Goal: Transaction & Acquisition: Purchase product/service

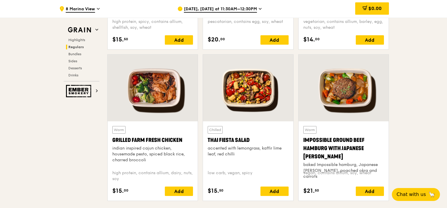
scroll to position [528, 0]
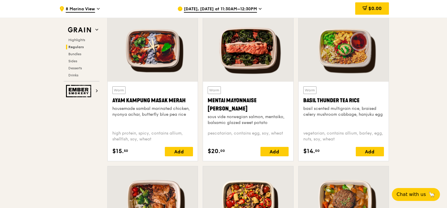
click at [264, 10] on div "[DATE], [DATE] at 11:30AM–12:30PM" at bounding box center [232, 9] width 109 height 18
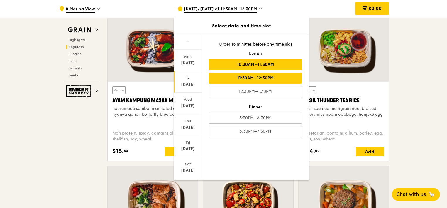
click at [250, 64] on div "10:30AM–11:30AM" at bounding box center [255, 64] width 93 height 11
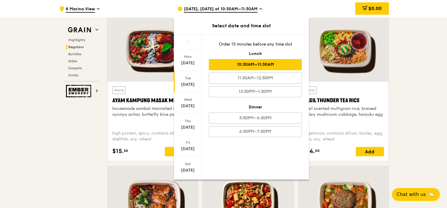
click at [188, 87] on div "Tue Sep 16" at bounding box center [188, 81] width 28 height 21
click at [240, 64] on div "10:30AM–11:30AM" at bounding box center [255, 64] width 93 height 11
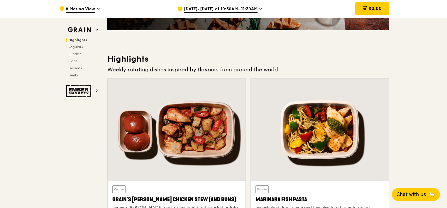
scroll to position [117, 0]
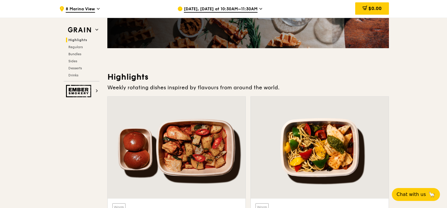
click at [262, 9] on icon at bounding box center [261, 8] width 3 height 5
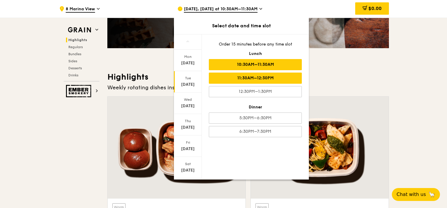
click at [265, 78] on div "11:30AM–12:30PM" at bounding box center [255, 78] width 93 height 11
click at [260, 69] on div "10:30AM–11:30AM" at bounding box center [255, 64] width 93 height 11
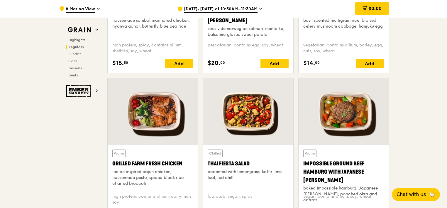
scroll to position [558, 0]
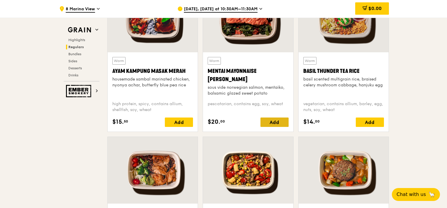
click at [270, 120] on div "Add" at bounding box center [275, 121] width 28 height 9
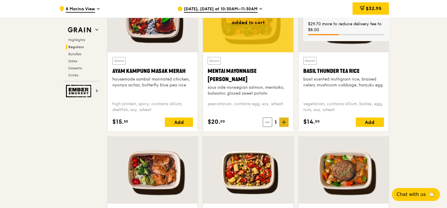
click at [285, 122] on icon at bounding box center [284, 122] width 4 height 4
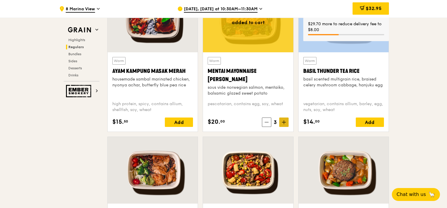
click at [285, 122] on icon at bounding box center [284, 122] width 4 height 4
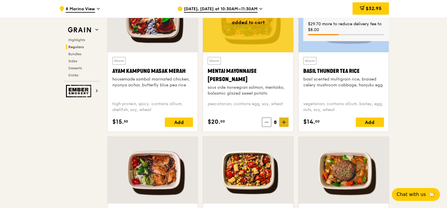
click at [285, 122] on icon at bounding box center [284, 122] width 4 height 4
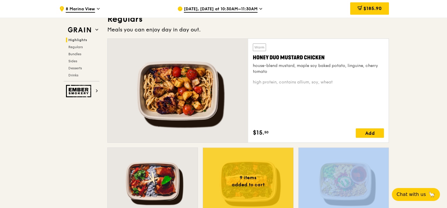
scroll to position [382, 0]
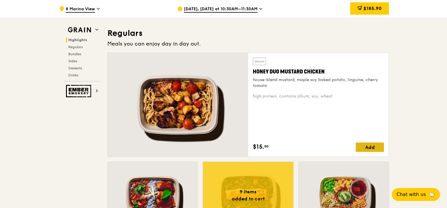
click at [372, 147] on div "Add" at bounding box center [370, 146] width 28 height 9
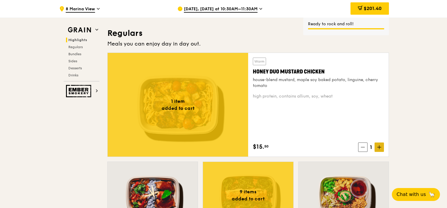
click at [379, 147] on icon at bounding box center [380, 147] width 4 height 4
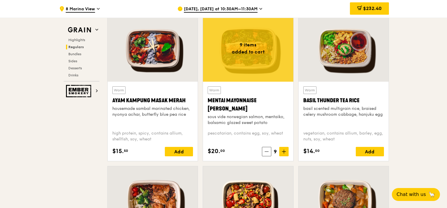
scroll to position [528, 0]
click at [180, 149] on div "Add" at bounding box center [179, 151] width 28 height 9
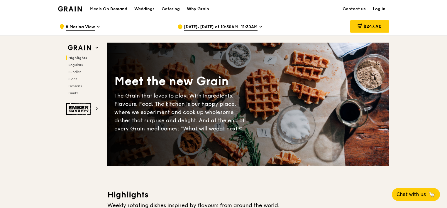
scroll to position [0, 0]
click at [376, 29] on div "$247.90" at bounding box center [370, 26] width 39 height 12
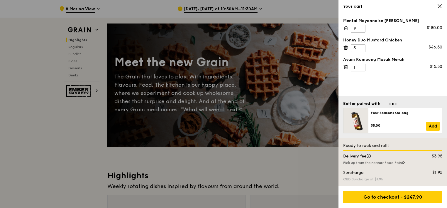
scroll to position [29, 0]
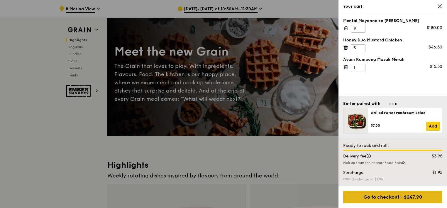
click at [397, 198] on div "Go to checkout - $247.90" at bounding box center [392, 197] width 99 height 12
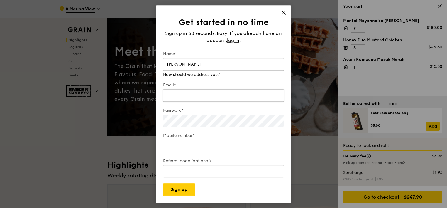
type input "Takashi Nishimura"
click at [205, 95] on input "Email*" at bounding box center [223, 89] width 121 height 12
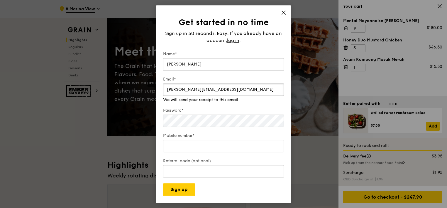
type input "takashi.nishimura@cignahealthcare.com"
click at [196, 124] on div "Password*" at bounding box center [223, 117] width 121 height 21
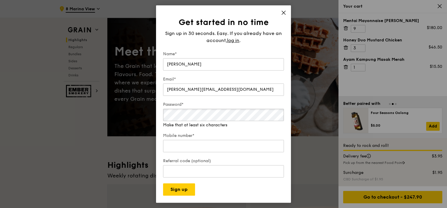
scroll to position [59, 0]
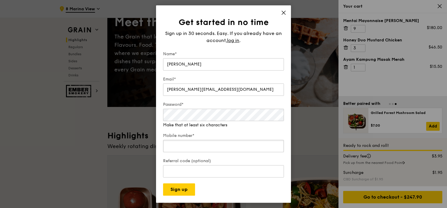
click at [216, 140] on input "Mobile number*" at bounding box center [223, 146] width 121 height 12
type input "-1"
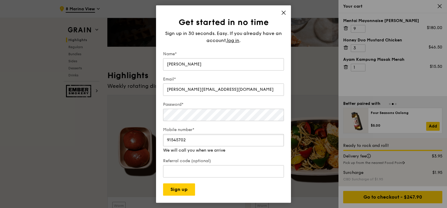
scroll to position [147, 0]
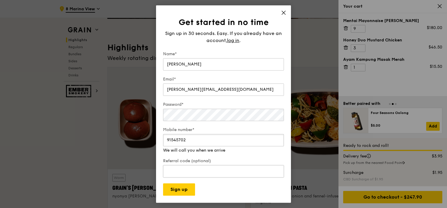
type input "91545702"
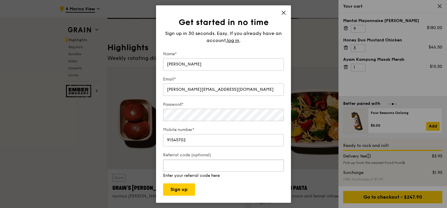
click at [209, 170] on input "Referral code (optional)" at bounding box center [223, 165] width 121 height 12
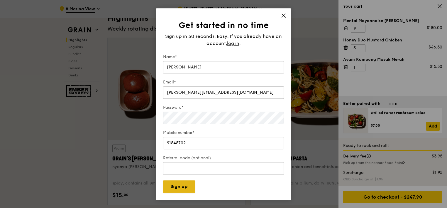
click at [185, 189] on button "Sign up" at bounding box center [179, 186] width 32 height 12
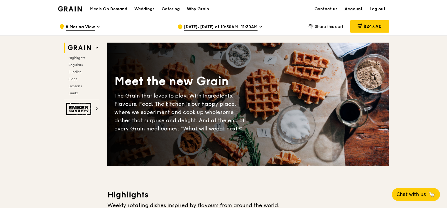
click at [357, 9] on link "Account" at bounding box center [353, 9] width 25 height 18
click at [380, 28] on span "$247.90" at bounding box center [373, 26] width 18 height 6
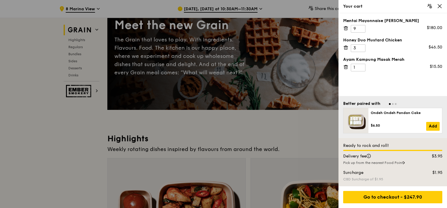
scroll to position [59, 0]
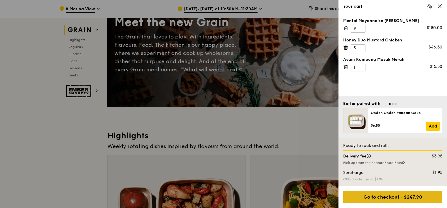
click at [415, 196] on div "Go to checkout - $247.90" at bounding box center [392, 197] width 99 height 12
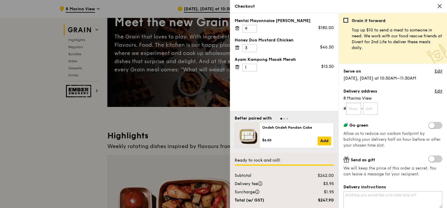
click at [359, 111] on input "text" at bounding box center [353, 108] width 15 height 12
drag, startPoint x: 349, startPoint y: 110, endPoint x: 357, endPoint y: 110, distance: 8.5
click at [349, 110] on input "text" at bounding box center [353, 108] width 15 height 12
type input "09"
click at [373, 111] on input "text" at bounding box center [370, 108] width 15 height 12
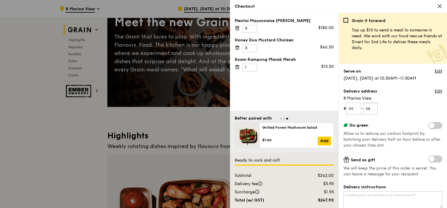
scroll to position [29, 0]
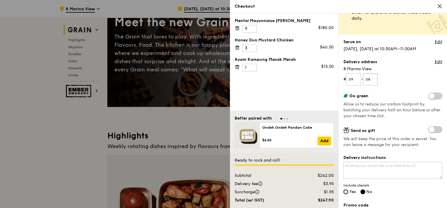
type input "08"
click at [381, 109] on span "Allow us to reduce our carbon footprint by batching your delivery half an hour …" at bounding box center [392, 110] width 97 height 16
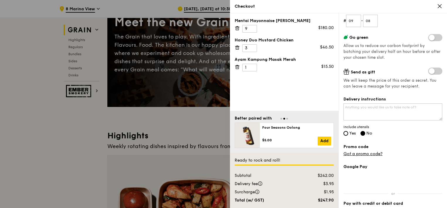
scroll to position [88, 0]
click at [381, 110] on textarea "Delivery instructions" at bounding box center [393, 111] width 99 height 17
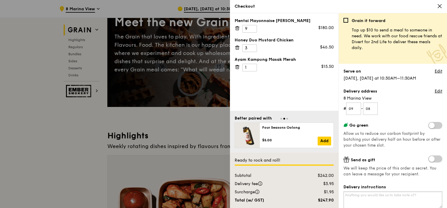
scroll to position [29, 0]
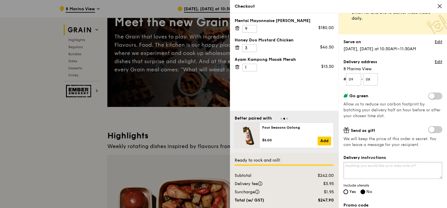
click at [379, 169] on textarea "Delivery instructions" at bounding box center [393, 170] width 99 height 17
click at [435, 43] on link "Edit" at bounding box center [439, 42] width 8 height 6
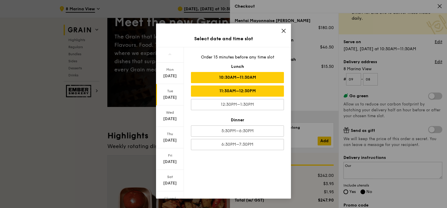
click at [256, 89] on div "11:30AM–12:30PM" at bounding box center [237, 90] width 93 height 11
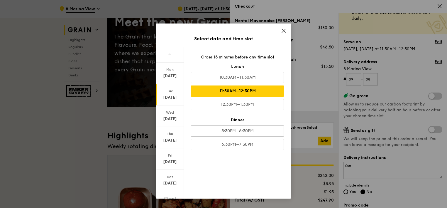
click at [284, 32] on icon at bounding box center [283, 30] width 5 height 5
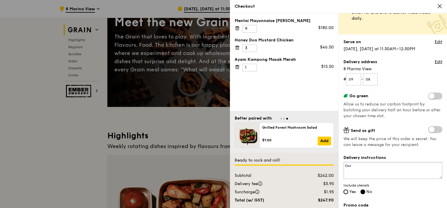
click at [380, 167] on textarea "Our" at bounding box center [393, 170] width 99 height 17
type textarea "O"
type textarea "W"
click at [421, 166] on textarea "Please kindly tell to deliver to the reception" at bounding box center [393, 170] width 99 height 17
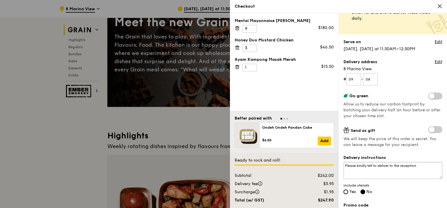
click at [396, 166] on textarea "Please kindly tell to deliver to the reception" at bounding box center [393, 170] width 99 height 17
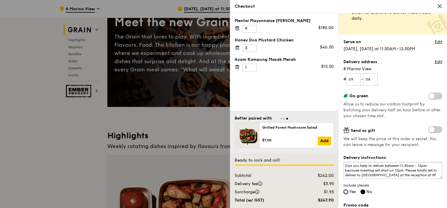
click at [434, 175] on textarea "Can you help to deliver between 11;30am - 12pm because meeting will start on 12…" at bounding box center [393, 170] width 99 height 17
click at [433, 176] on textarea "Can you help to deliver between 11;30am - 12pm because meeting will start on 12…" at bounding box center [393, 170] width 99 height 17
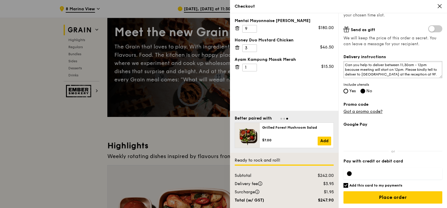
scroll to position [59, 0]
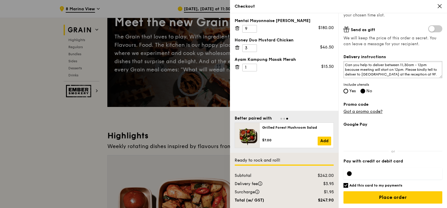
type textarea "Can you help to deliver between 11;30am - 12pm because meeting will start on 12…"
click at [346, 186] on input "Add this card to my payments" at bounding box center [346, 185] width 5 height 5
checkbox input "false"
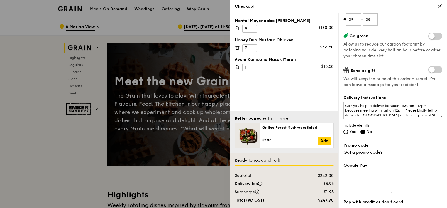
scroll to position [130, 0]
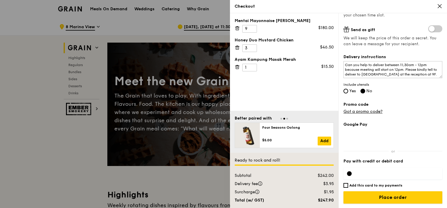
drag, startPoint x: 388, startPoint y: 196, endPoint x: 410, endPoint y: 84, distance: 114.2
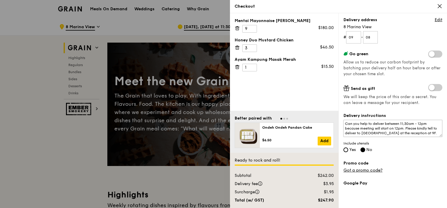
scroll to position [101, 0]
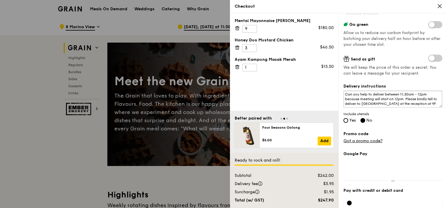
click at [401, 102] on textarea "Can you help to deliver between 11;30am - 12pm because meeting will start on 12…" at bounding box center [393, 98] width 99 height 17
click at [431, 103] on textarea "Can you help to deliver between 11;30am - 12pm because meeting will start on 12…" at bounding box center [393, 98] width 99 height 17
click at [346, 93] on textarea "Can you help to deliver between 11;30am - 12pm because meeting will start on 12…" at bounding box center [393, 98] width 99 height 17
click at [380, 94] on textarea "The office is [PERSON_NAME] at 9F. Can you help to deliver between 11;30am - 12…" at bounding box center [393, 98] width 99 height 17
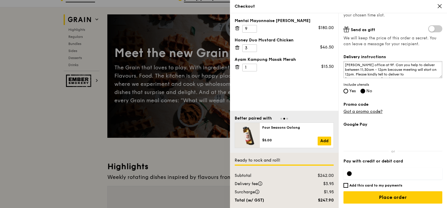
scroll to position [88, 0]
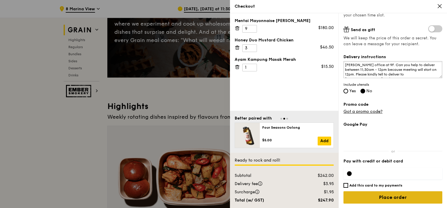
type textarea "[PERSON_NAME] office at 9F. Can you help to deliver between 11;30am - 12pm beca…"
click at [390, 196] on input "Place order" at bounding box center [393, 197] width 99 height 12
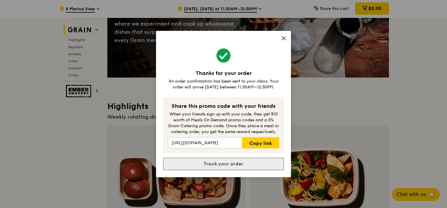
click at [233, 164] on link "Track your order" at bounding box center [223, 164] width 121 height 12
